Goal: Task Accomplishment & Management: Complete application form

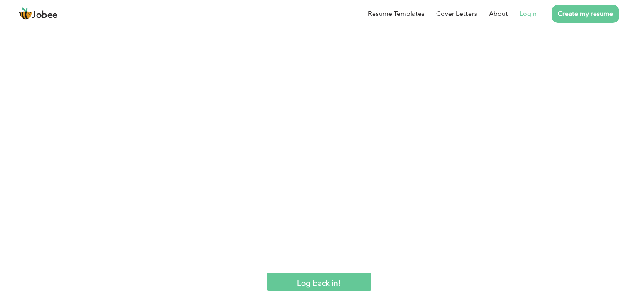
click at [537, 19] on link "Login" at bounding box center [528, 14] width 17 height 10
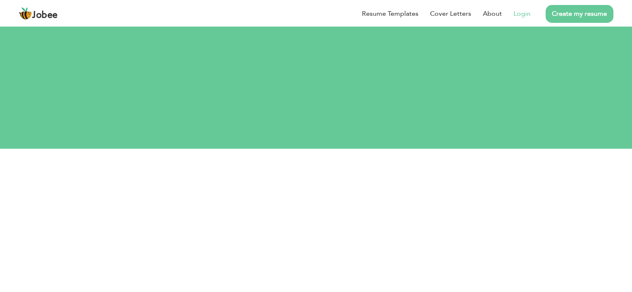
click at [525, 10] on link "Login" at bounding box center [522, 14] width 17 height 10
click at [254, 196] on input "text" at bounding box center [319, 204] width 295 height 17
type input "buttg1962@gmail.com"
click at [323, 248] on button "Login" at bounding box center [319, 257] width 42 height 18
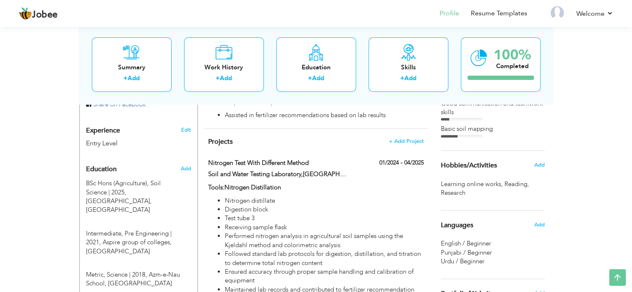
scroll to position [315, 0]
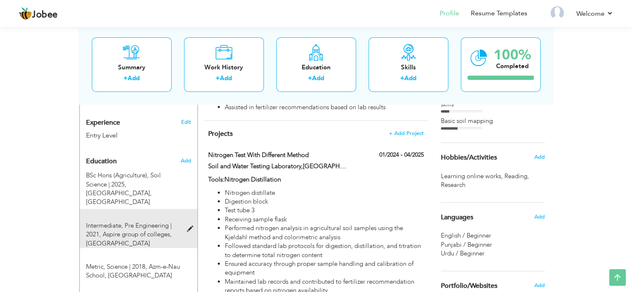
click at [189, 226] on span at bounding box center [192, 229] width 10 height 6
type input "Intermediate"
type input "Pre Engineering"
type input "2021"
type input "Aspire group of colleges"
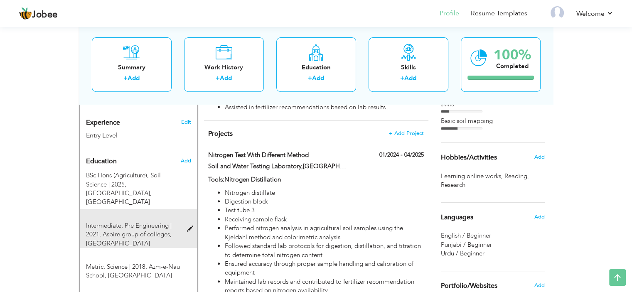
type input "60"
radio input "true"
type input "Ellahabad"
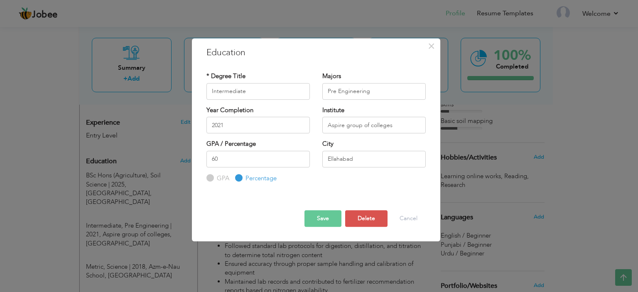
click at [324, 219] on button "Save" at bounding box center [323, 218] width 37 height 17
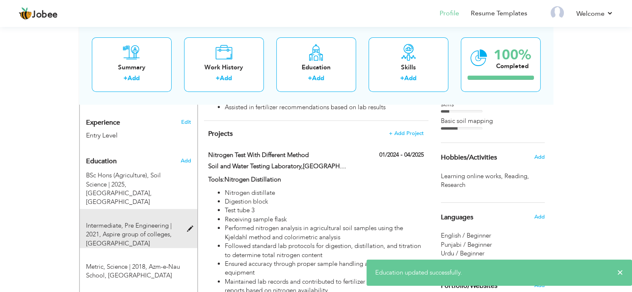
click at [190, 226] on span at bounding box center [192, 229] width 10 height 6
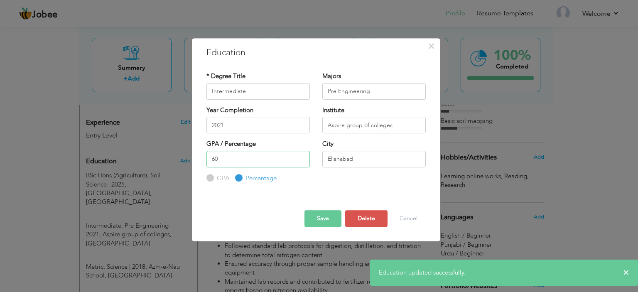
click at [246, 163] on input "60" at bounding box center [258, 159] width 103 height 17
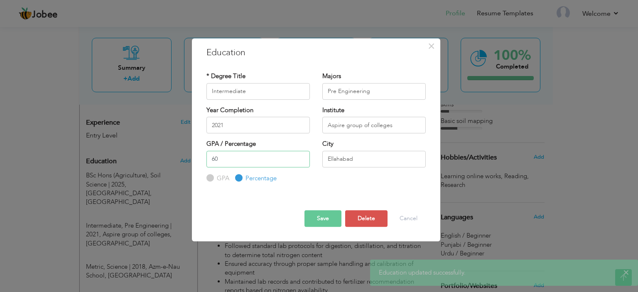
type input "6"
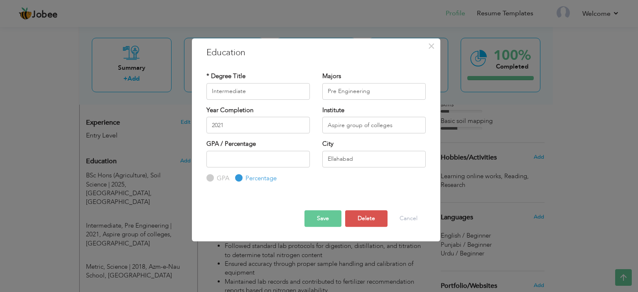
click at [324, 219] on button "Save" at bounding box center [323, 218] width 37 height 17
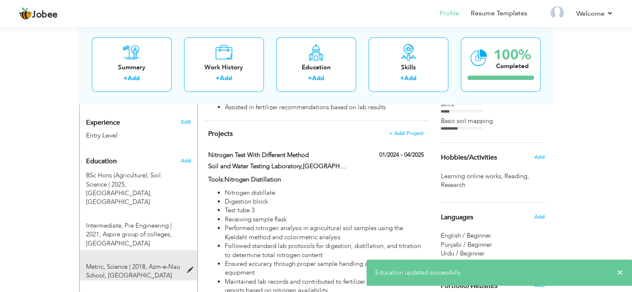
click at [187, 263] on div "Metric, Science | 2018, Azm-e-Nau School, Ellahabad" at bounding box center [134, 272] width 108 height 18
type input "Metric"
type input "Science"
type input "2018"
type input "Azm-e-Nau School"
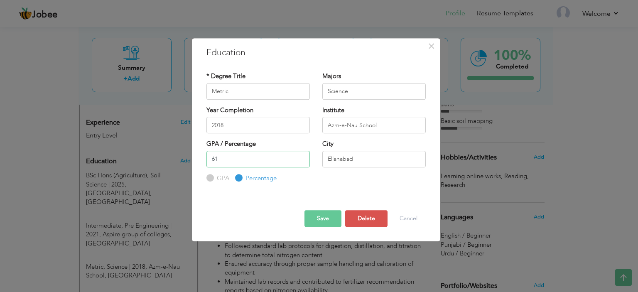
click at [237, 156] on input "61" at bounding box center [258, 159] width 103 height 17
type input "6"
click at [330, 221] on button "Save" at bounding box center [323, 218] width 37 height 17
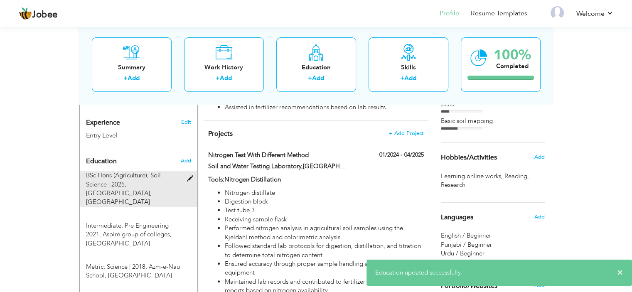
click at [189, 176] on span at bounding box center [192, 179] width 10 height 6
type input "BSc Hons (Agriculture)"
type input "Soil Science"
type input "2025"
type input "University of Agriculture [GEOGRAPHIC_DATA]"
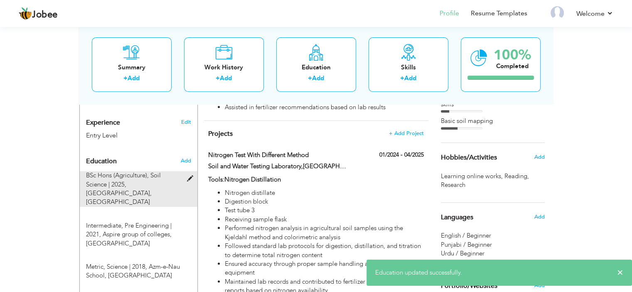
type input "55"
type input "Okara"
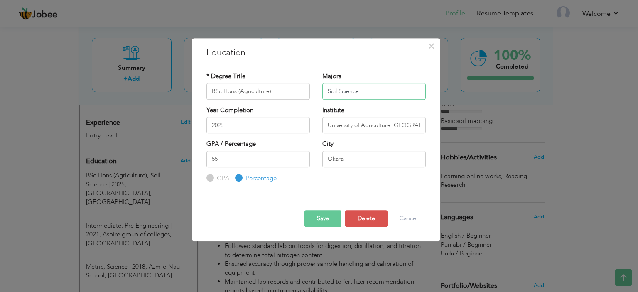
drag, startPoint x: 359, startPoint y: 89, endPoint x: 300, endPoint y: 91, distance: 59.0
click at [300, 91] on div "* Degree Title BSc Hons (Agriculture) Majors Soil Science" at bounding box center [316, 89] width 232 height 34
click at [415, 196] on div at bounding box center [316, 197] width 232 height 2
click at [247, 163] on input "55" at bounding box center [258, 159] width 103 height 17
type input "5"
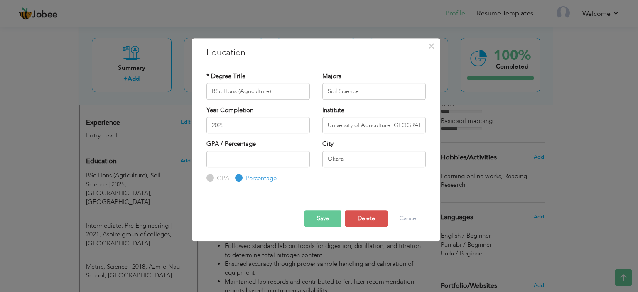
click at [321, 214] on button "Save" at bounding box center [323, 218] width 37 height 17
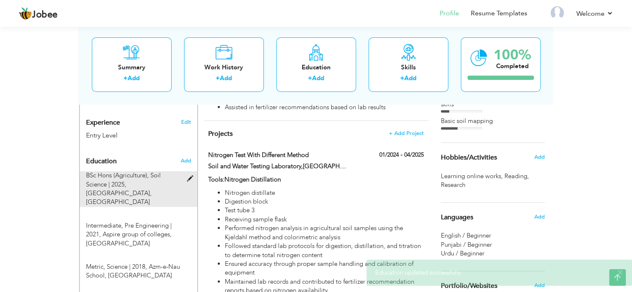
click at [192, 171] on div at bounding box center [192, 174] width 10 height 6
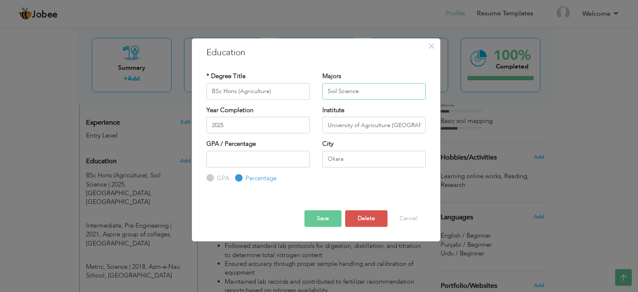
drag, startPoint x: 361, startPoint y: 92, endPoint x: 312, endPoint y: 96, distance: 48.8
click at [312, 96] on div "* Degree Title BSc Hons (Agriculture) Majors Soil Science" at bounding box center [316, 89] width 232 height 34
type input "B"
type input "Soil Science"
click at [389, 176] on div "GPA / Percentage GPA Percentage City" at bounding box center [316, 161] width 232 height 43
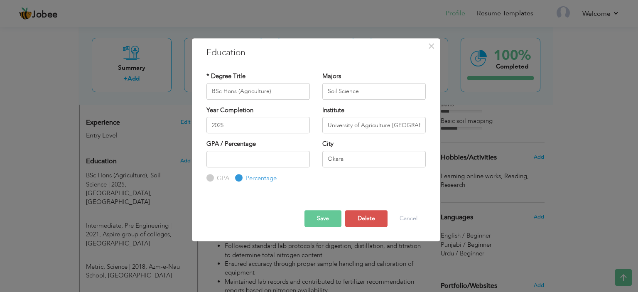
click at [317, 219] on button "Save" at bounding box center [323, 218] width 37 height 17
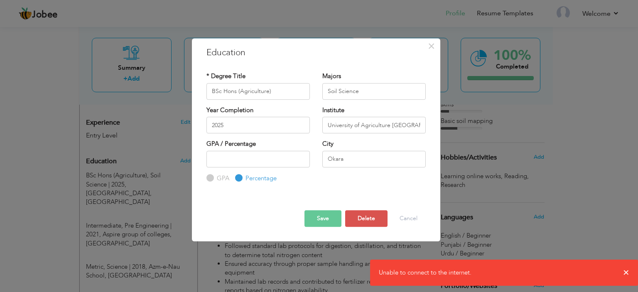
click at [328, 220] on button "Save" at bounding box center [323, 218] width 37 height 17
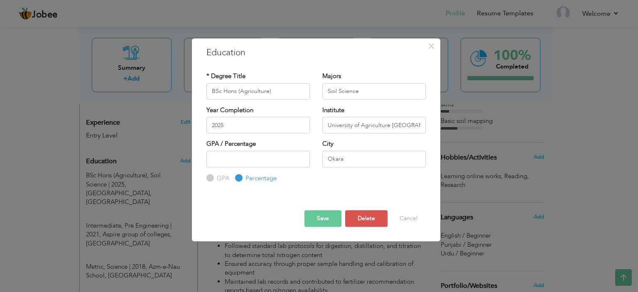
click at [320, 221] on button "Save" at bounding box center [323, 218] width 37 height 17
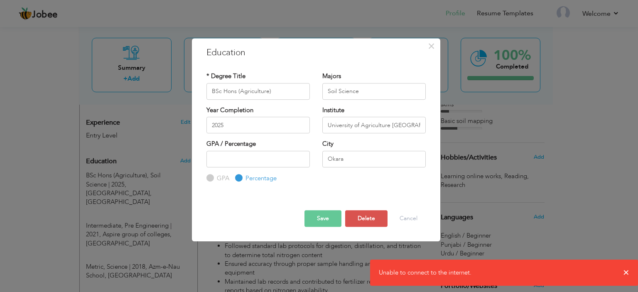
click at [244, 175] on label "Percentage" at bounding box center [260, 178] width 33 height 9
click at [240, 175] on input "Percentage" at bounding box center [237, 177] width 5 height 5
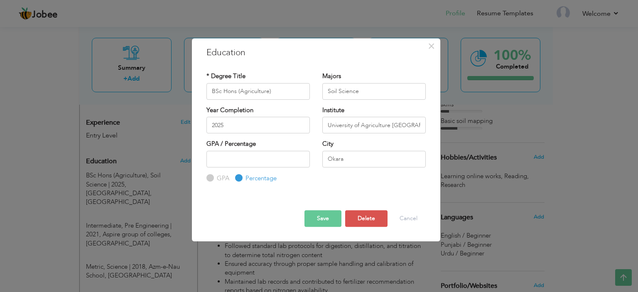
click at [322, 214] on button "Save" at bounding box center [323, 218] width 37 height 17
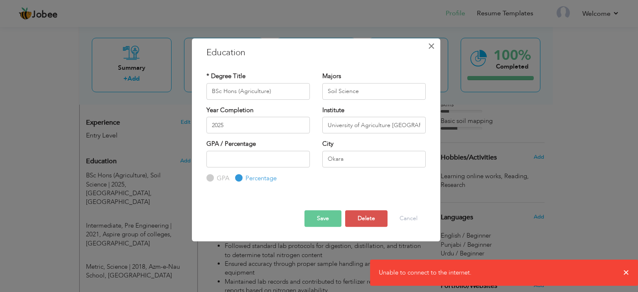
click at [435, 51] on span "×" at bounding box center [431, 46] width 7 height 15
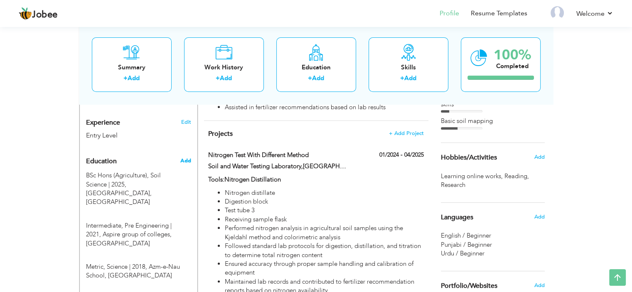
click at [187, 157] on span "Add" at bounding box center [185, 160] width 11 height 7
radio input "true"
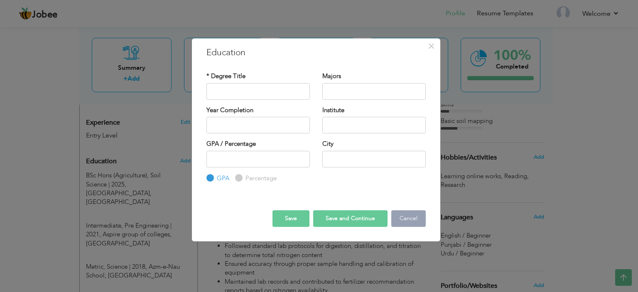
click at [399, 214] on button "Cancel" at bounding box center [409, 218] width 34 height 17
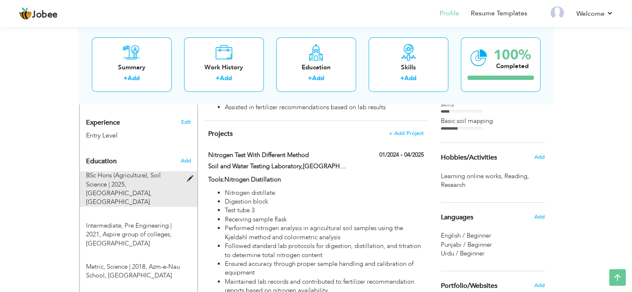
click at [189, 176] on span at bounding box center [192, 179] width 10 height 6
type input "BSc Hons (Agriculture)"
type input "Soil Science"
type input "2025"
type input "University of Agriculture [GEOGRAPHIC_DATA]"
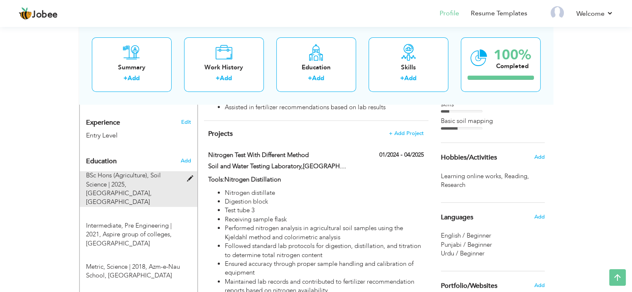
radio input "false"
radio input "true"
type input "Okara"
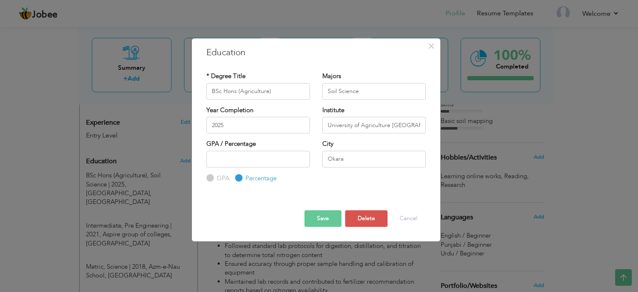
click at [319, 221] on button "Save" at bounding box center [323, 218] width 37 height 17
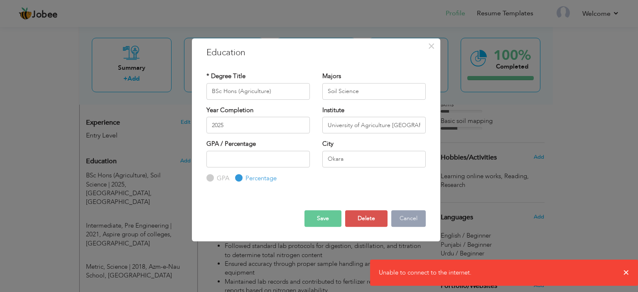
click at [408, 224] on button "Cancel" at bounding box center [409, 218] width 34 height 17
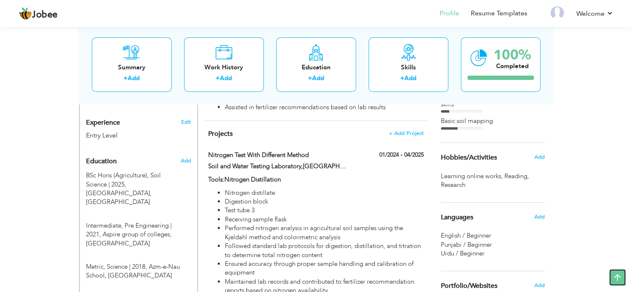
click at [626, 281] on icon at bounding box center [617, 277] width 17 height 17
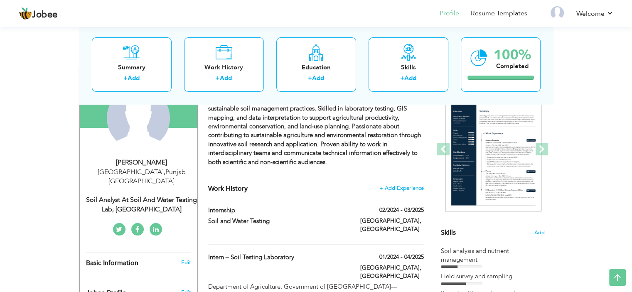
scroll to position [0, 0]
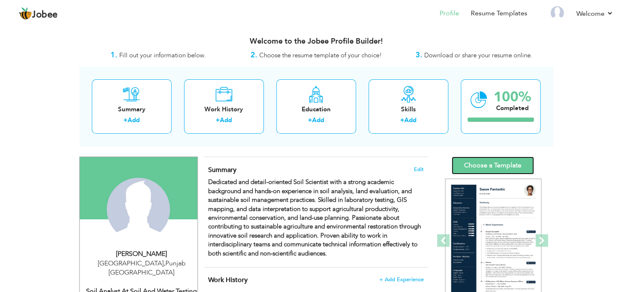
click at [508, 172] on link "Choose a Template" at bounding box center [493, 166] width 82 height 18
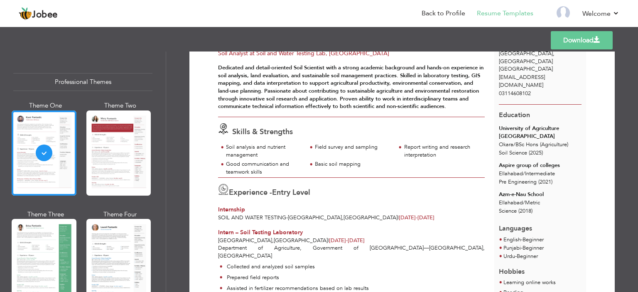
scroll to position [48, 0]
drag, startPoint x: 163, startPoint y: 74, endPoint x: 165, endPoint y: 79, distance: 5.4
click at [165, 79] on div "Professional Themes Theme One Theme Two Theme Three Theme Six" at bounding box center [83, 172] width 166 height 241
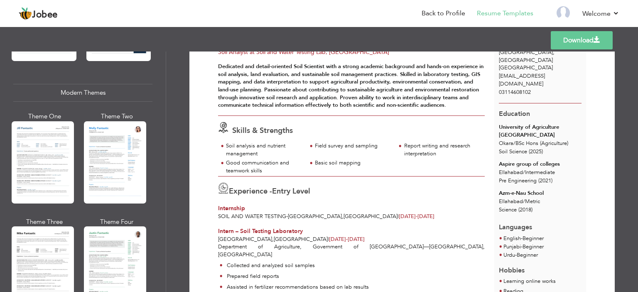
scroll to position [365, 0]
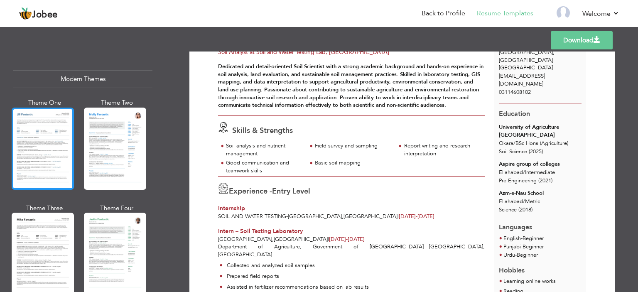
click at [52, 129] on div at bounding box center [43, 149] width 62 height 82
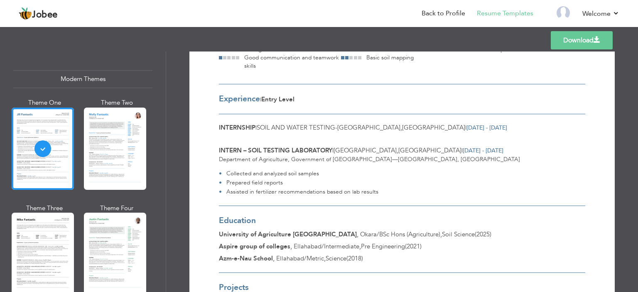
scroll to position [172, 0]
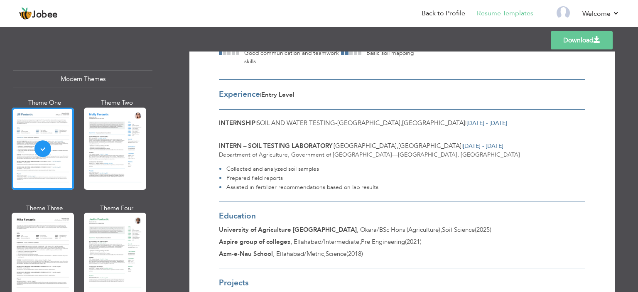
click at [467, 124] on span "Feb 2024 - Mar 2025" at bounding box center [487, 123] width 41 height 8
drag, startPoint x: 397, startPoint y: 121, endPoint x: 408, endPoint y: 121, distance: 11.6
click at [467, 121] on span "Feb 2024 - Mar 2025" at bounding box center [487, 123] width 41 height 8
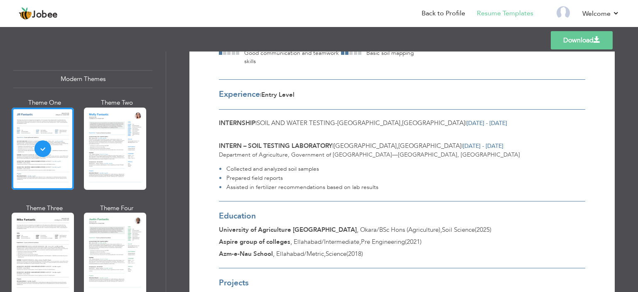
click at [627, 140] on div "Download Huraira Ghani Lahore , Punjab Pakistan buttg1962@gmail.com | 031146081…" at bounding box center [402, 172] width 472 height 241
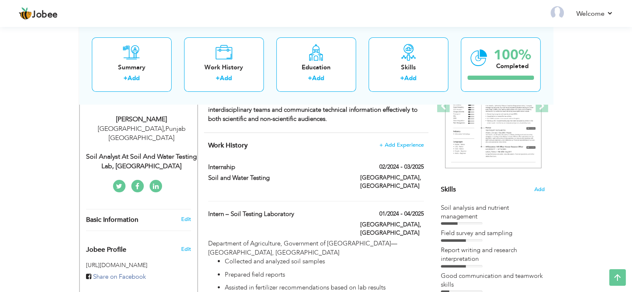
scroll to position [136, 0]
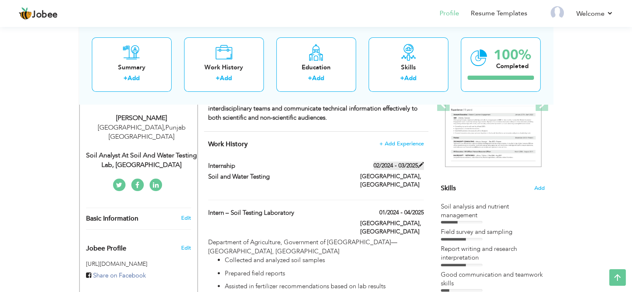
click at [387, 166] on label "02/2024 - 03/2025" at bounding box center [399, 166] width 50 height 8
type input "Internship"
type input "Soil and Water Testing"
type input "02/2024"
type input "03/2025"
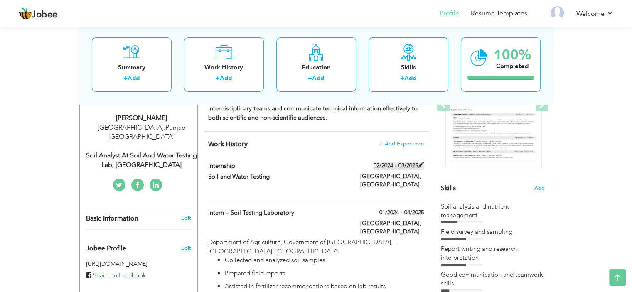
type input "[GEOGRAPHIC_DATA]"
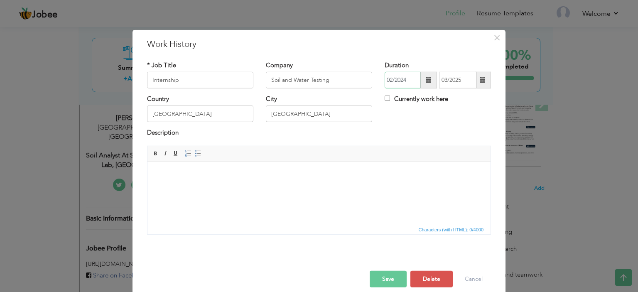
click at [389, 81] on input "02/2024" at bounding box center [403, 80] width 36 height 17
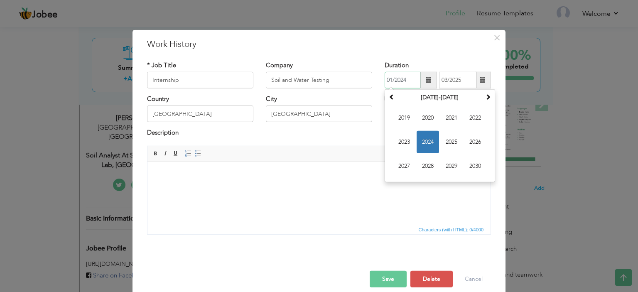
type input "01/2024"
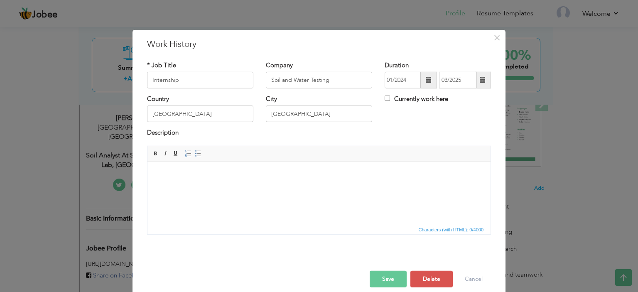
click at [387, 279] on button "Save" at bounding box center [388, 279] width 37 height 17
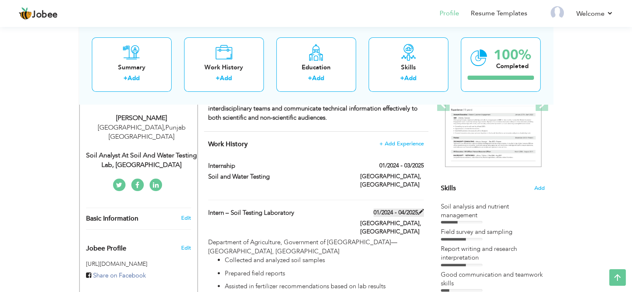
click at [404, 209] on label "01/2024 - 04/2025" at bounding box center [399, 213] width 50 height 8
type input "Intern – Soil Testing Laboratory"
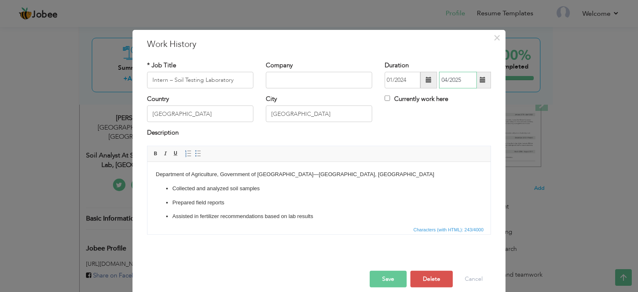
click at [446, 78] on input "04/2025" at bounding box center [458, 80] width 38 height 17
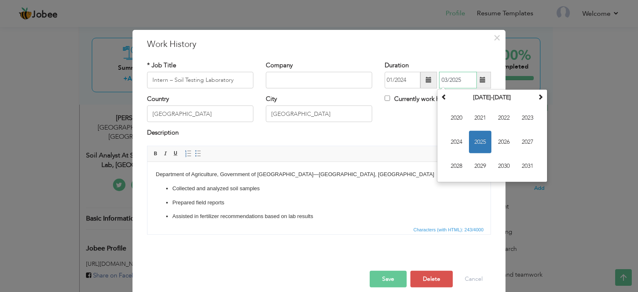
click at [476, 140] on span "2025" at bounding box center [480, 142] width 22 height 22
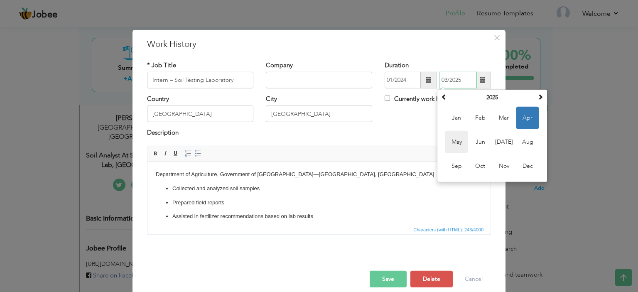
click at [459, 140] on span "May" at bounding box center [457, 142] width 22 height 22
click at [444, 79] on input "05/2025" at bounding box center [458, 80] width 38 height 17
type input "04/2025"
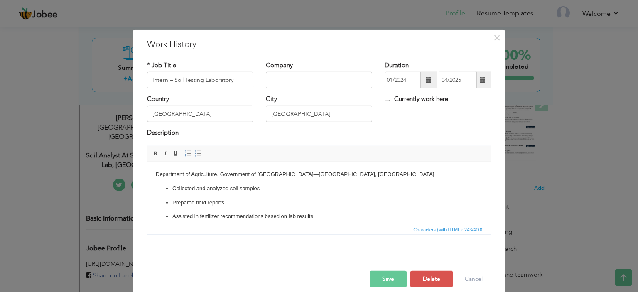
click at [385, 280] on button "Save" at bounding box center [388, 279] width 37 height 17
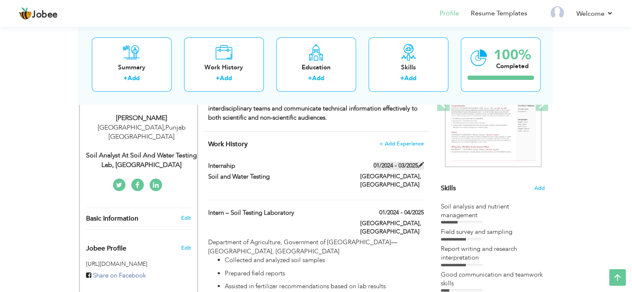
click at [407, 164] on label "01/2024 - 03/2025" at bounding box center [399, 166] width 50 height 8
type input "Internship"
type input "Soil and Water Testing"
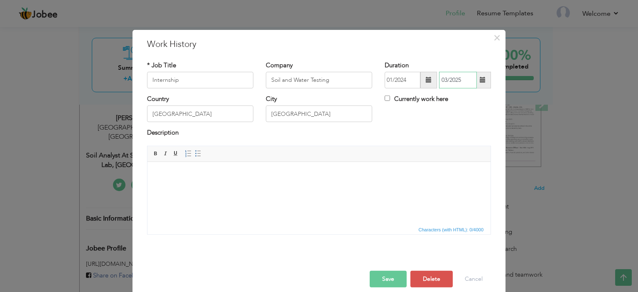
click at [445, 79] on input "03/2025" at bounding box center [458, 80] width 38 height 17
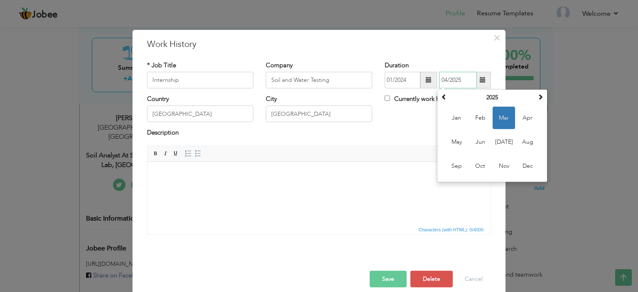
type input "04/2025"
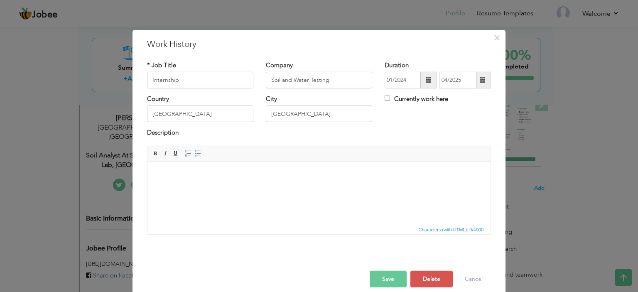
click at [383, 278] on button "Save" at bounding box center [388, 279] width 37 height 17
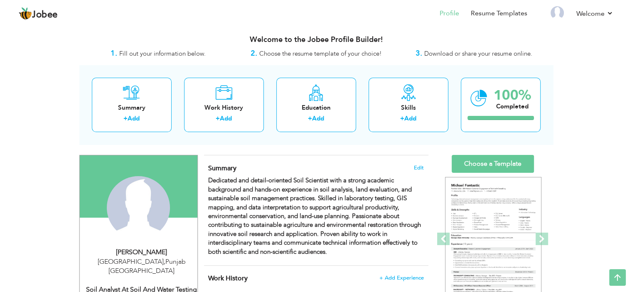
scroll to position [0, 0]
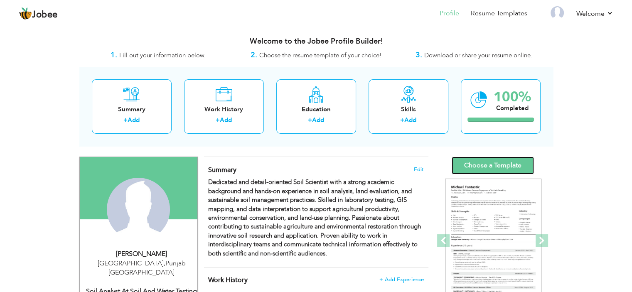
click at [512, 169] on link "Choose a Template" at bounding box center [493, 166] width 82 height 18
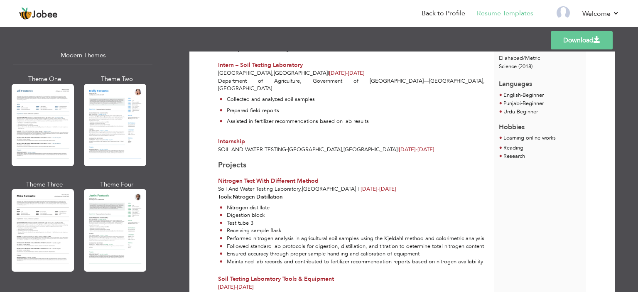
scroll to position [396, 0]
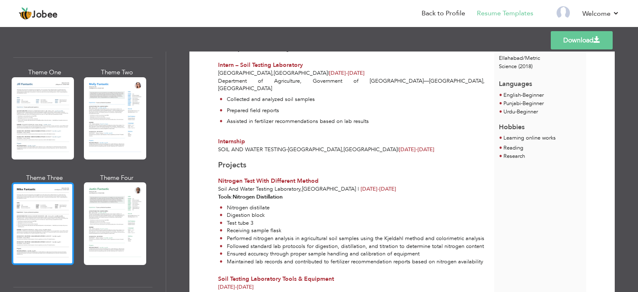
click at [62, 196] on div at bounding box center [43, 223] width 62 height 82
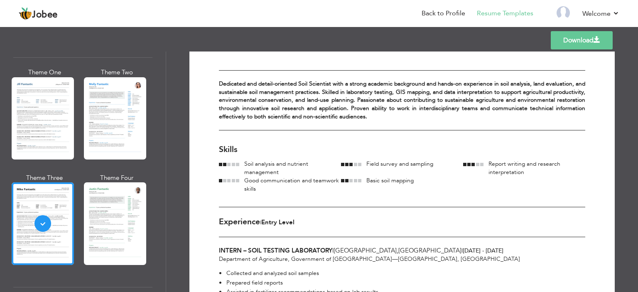
scroll to position [0, 0]
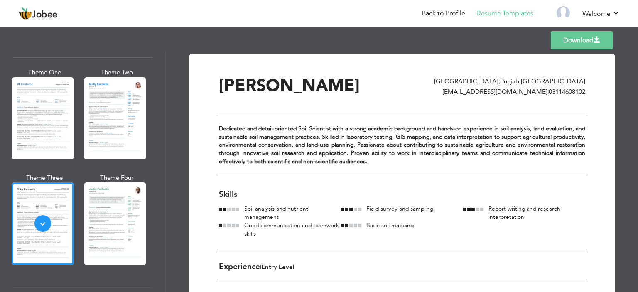
click at [590, 39] on link "Download" at bounding box center [582, 40] width 62 height 18
